Goal: Check status: Check status

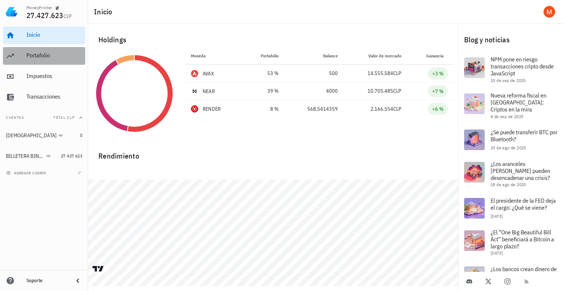
click at [28, 54] on div "Portafolio" at bounding box center [54, 55] width 56 height 7
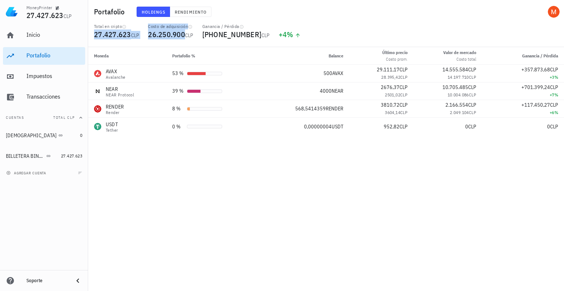
drag, startPoint x: 93, startPoint y: 35, endPoint x: 155, endPoint y: 36, distance: 61.4
click at [155, 36] on div "Total en cripto 27.427.623 CLP Costo de adquisición 26.250.900 CLP Ganancia / P…" at bounding box center [326, 36] width 473 height 24
click at [326, 189] on div "Moneda Portafolio % Balance Último precio Costo prom. Valor de mercado Costo to…" at bounding box center [326, 169] width 476 height 244
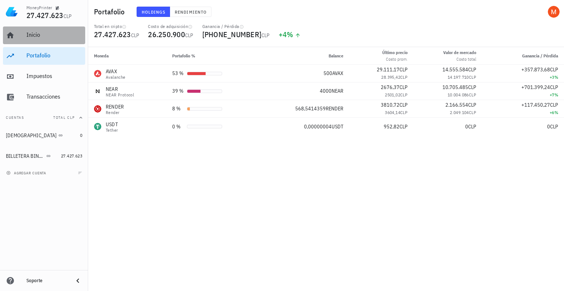
click at [56, 40] on div "Inicio" at bounding box center [54, 35] width 56 height 17
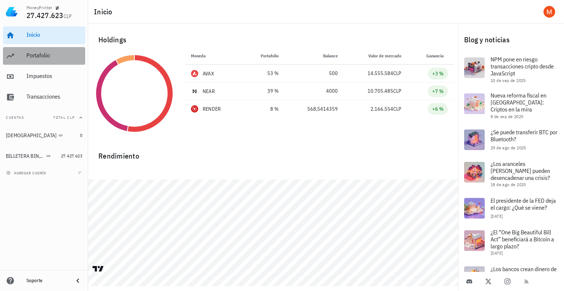
click at [50, 59] on div "Portafolio" at bounding box center [54, 55] width 56 height 17
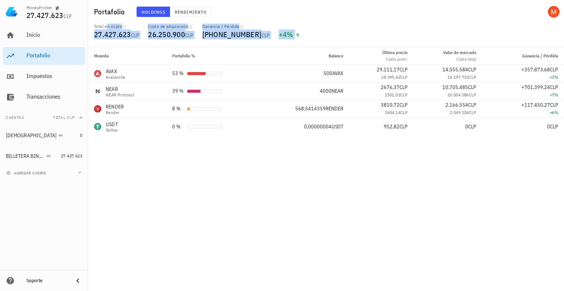
drag, startPoint x: 94, startPoint y: 29, endPoint x: 288, endPoint y: 32, distance: 194.4
click at [278, 38] on div "Total en cripto 27.427.623 CLP Costo de adquisición 26.250.900 CLP Ganancia / P…" at bounding box center [326, 36] width 473 height 24
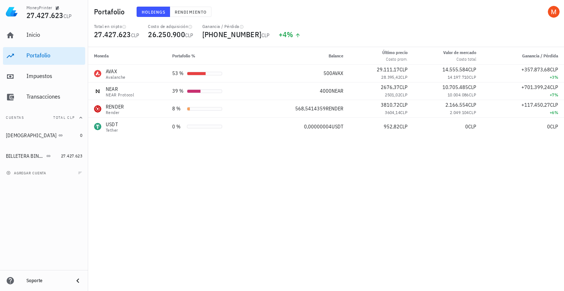
drag, startPoint x: 297, startPoint y: 31, endPoint x: 269, endPoint y: 22, distance: 29.5
click at [297, 32] on div "Total en cripto 27.427.623 CLP Costo de adquisición 26.250.900 CLP Ganancia / P…" at bounding box center [326, 36] width 473 height 24
